Goal: Task Accomplishment & Management: Manage account settings

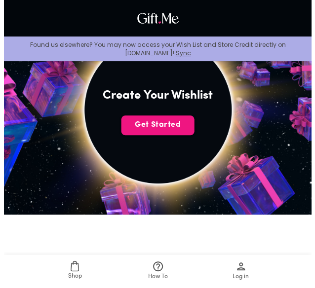
scroll to position [205, 0]
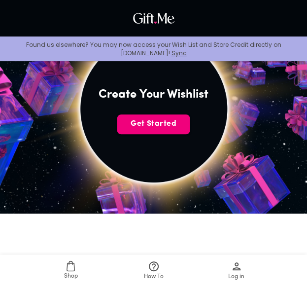
click at [144, 122] on span "Get Started" at bounding box center [153, 123] width 73 height 11
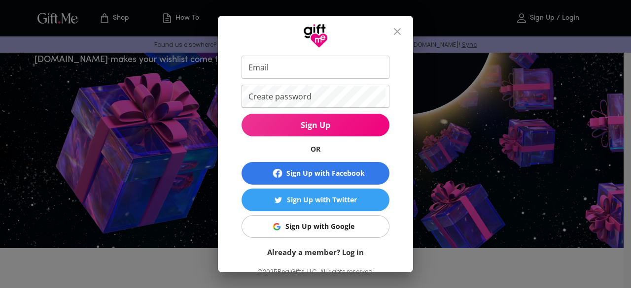
scroll to position [48, 0]
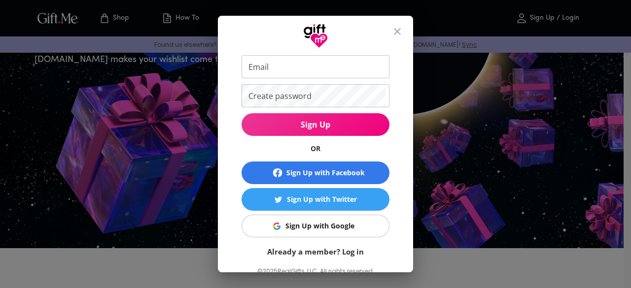
click at [287, 228] on div "Sign Up with Google" at bounding box center [319, 226] width 69 height 11
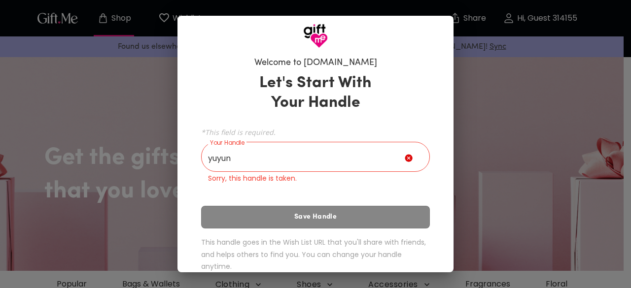
click at [257, 215] on div "Let's Start With Your Handle *This field is required. Your Handle yuyun Your Ha…" at bounding box center [315, 174] width 229 height 211
click at [252, 163] on input "yuyun" at bounding box center [303, 158] width 204 height 28
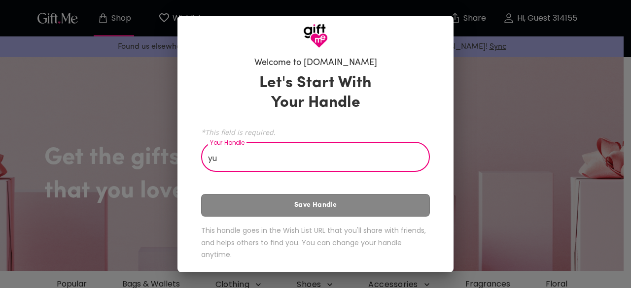
type input "y"
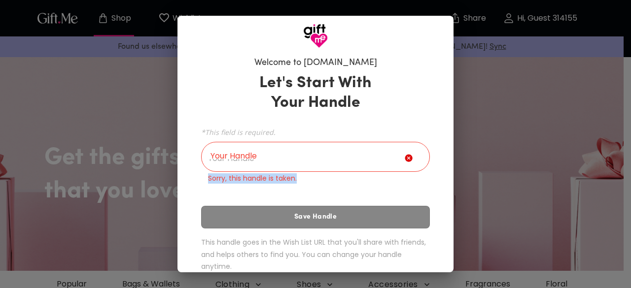
drag, startPoint x: 205, startPoint y: 178, endPoint x: 293, endPoint y: 180, distance: 88.3
click at [293, 180] on p "Sorry, this handle is taken." at bounding box center [315, 179] width 215 height 10
copy p "Sorry, this handle is taken."
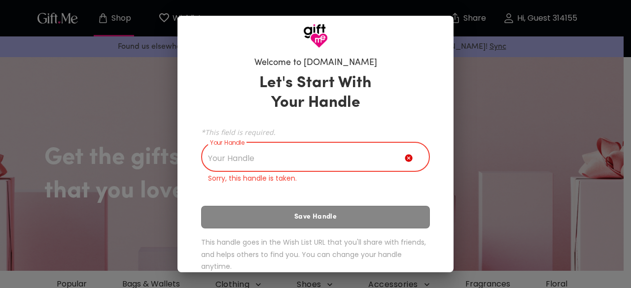
click at [243, 153] on input "Your Handle" at bounding box center [303, 158] width 204 height 28
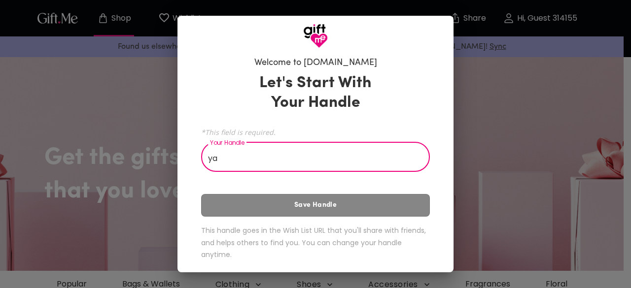
type input "y"
type input "g"
type input "y"
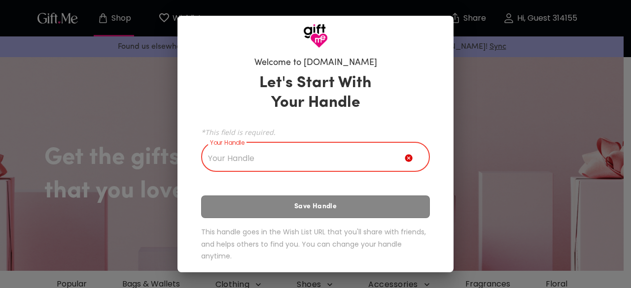
type input "s"
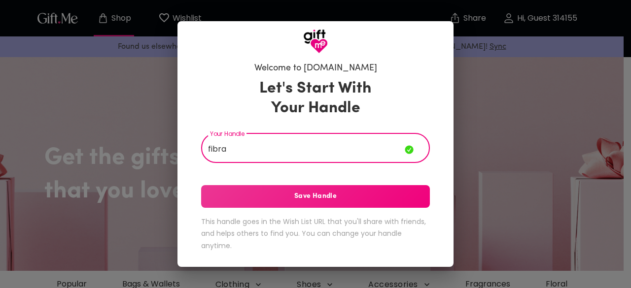
type input "fibra"
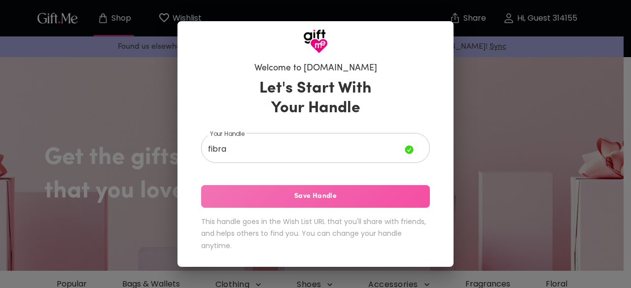
click at [289, 195] on span "Save Handle" at bounding box center [315, 196] width 229 height 11
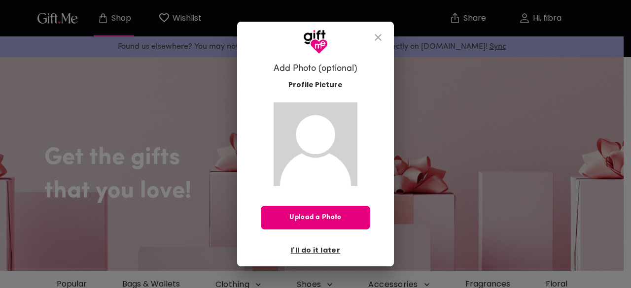
click at [377, 37] on icon "close" at bounding box center [378, 37] width 7 height 7
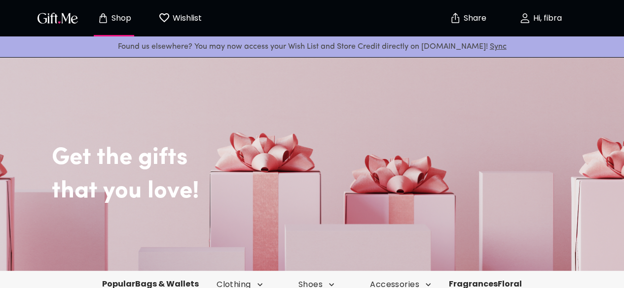
click at [535, 24] on button "Hi, fibra" at bounding box center [540, 18] width 99 height 32
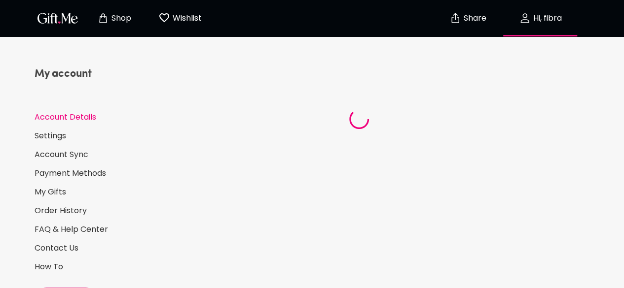
select select "US"
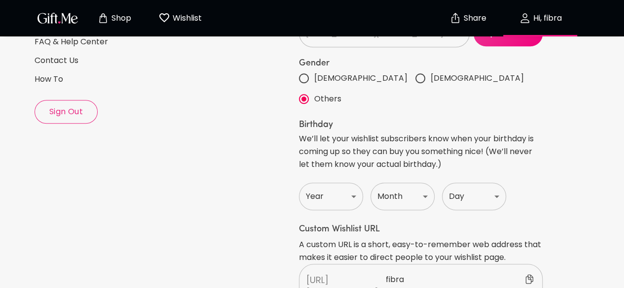
scroll to position [188, 0]
click at [76, 118] on button "Sign Out" at bounding box center [66, 112] width 63 height 24
